Goal: Navigation & Orientation: Find specific page/section

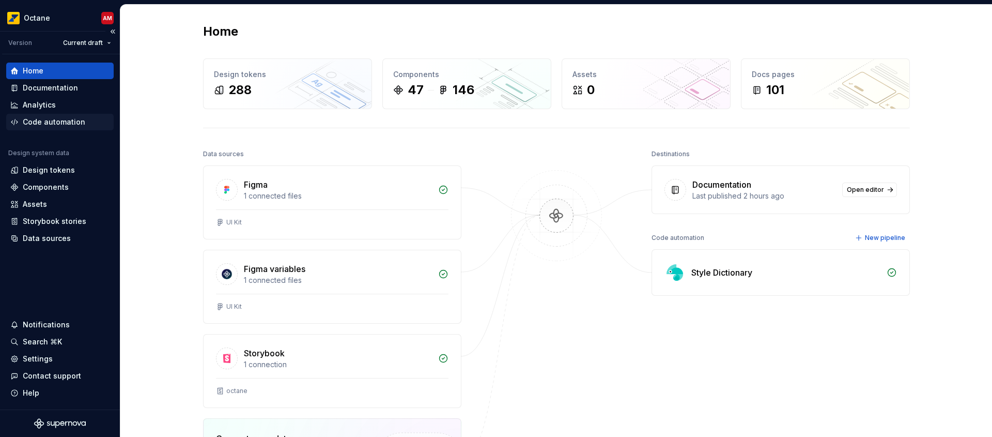
click at [56, 126] on div "Code automation" at bounding box center [54, 122] width 63 height 10
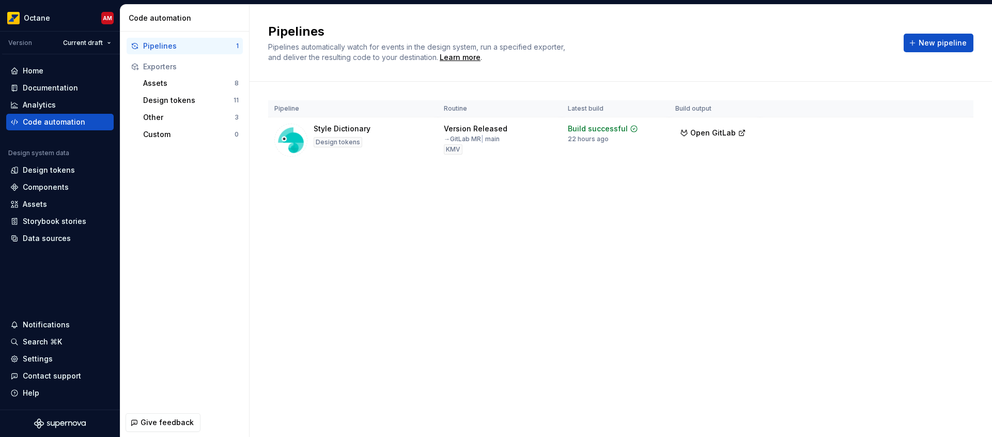
click at [730, 214] on div "Pipelines Pipelines automatically watch for events in the design system, run a …" at bounding box center [621, 221] width 742 height 432
click at [708, 282] on div "Pipelines Pipelines automatically watch for events in the design system, run a …" at bounding box center [621, 221] width 742 height 432
click at [72, 167] on div "Design tokens" at bounding box center [59, 170] width 99 height 10
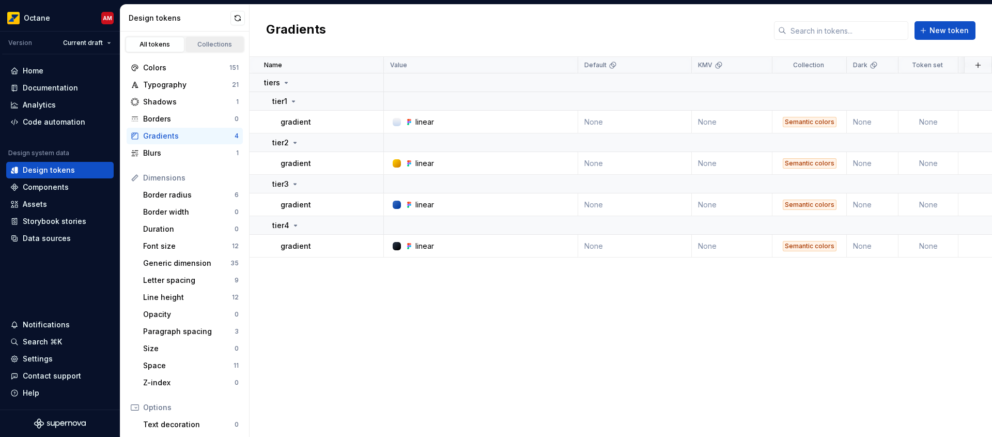
click at [195, 43] on div "Collections" at bounding box center [215, 44] width 52 height 8
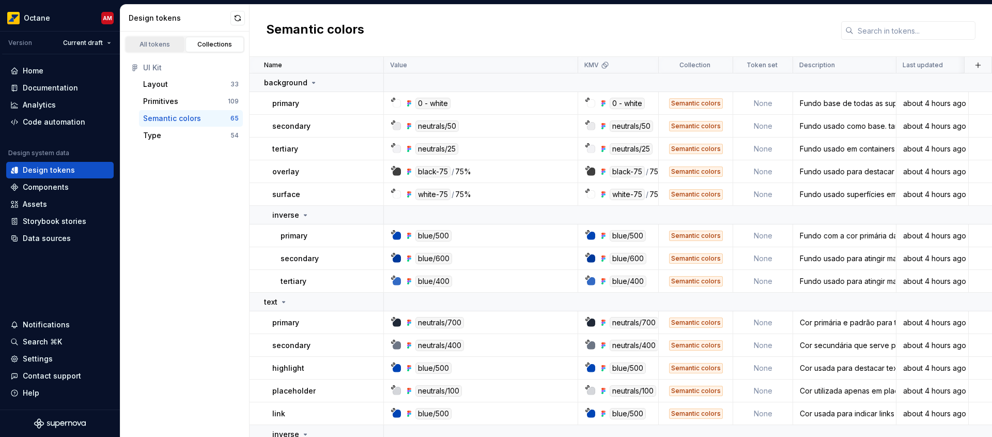
click at [138, 45] on div "All tokens" at bounding box center [155, 44] width 52 height 8
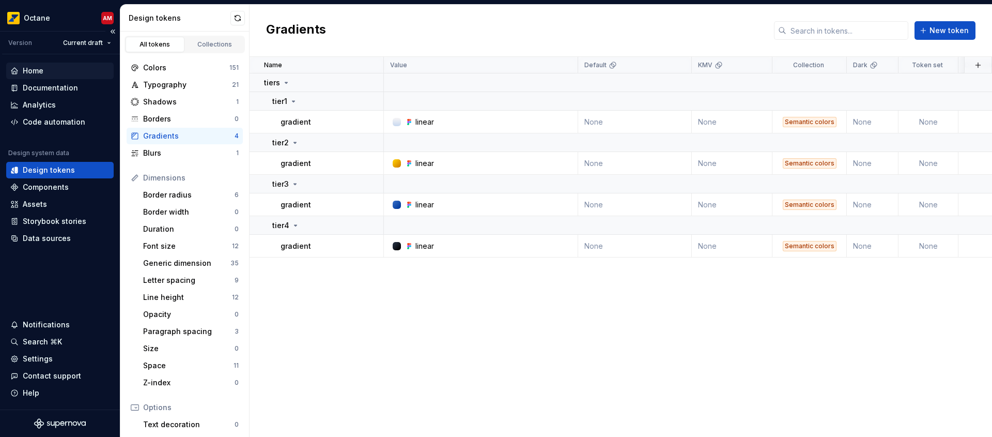
click at [66, 74] on div "Home" at bounding box center [59, 71] width 99 height 10
